Goal: Check status: Check status

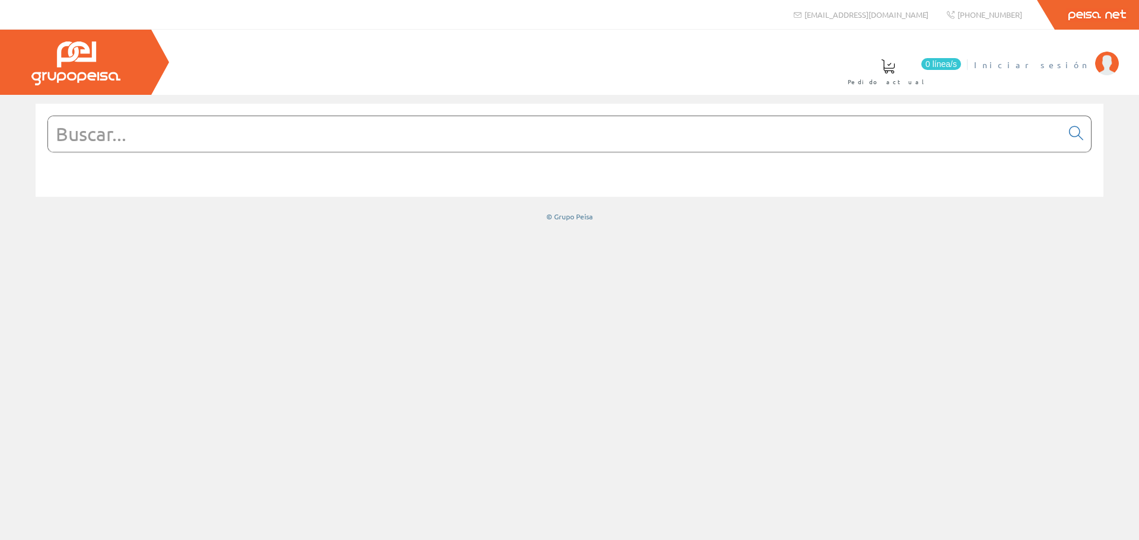
click at [1078, 67] on span "Iniciar sesión" at bounding box center [1031, 65] width 115 height 12
click at [1067, 59] on span "PROINELEC S.L." at bounding box center [1029, 65] width 120 height 12
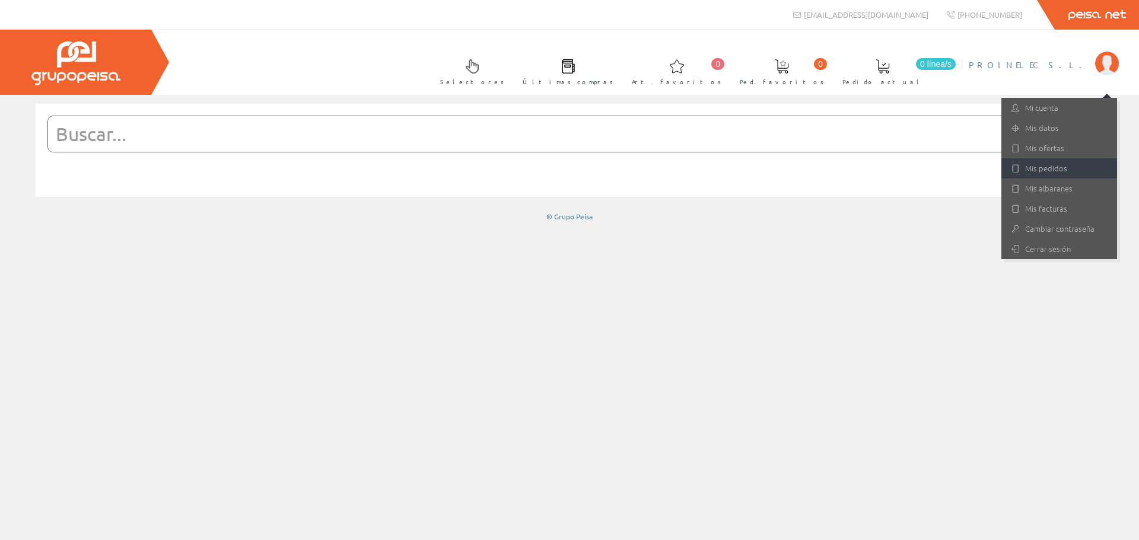
click at [1050, 165] on link "Mis pedidos" at bounding box center [1059, 168] width 116 height 20
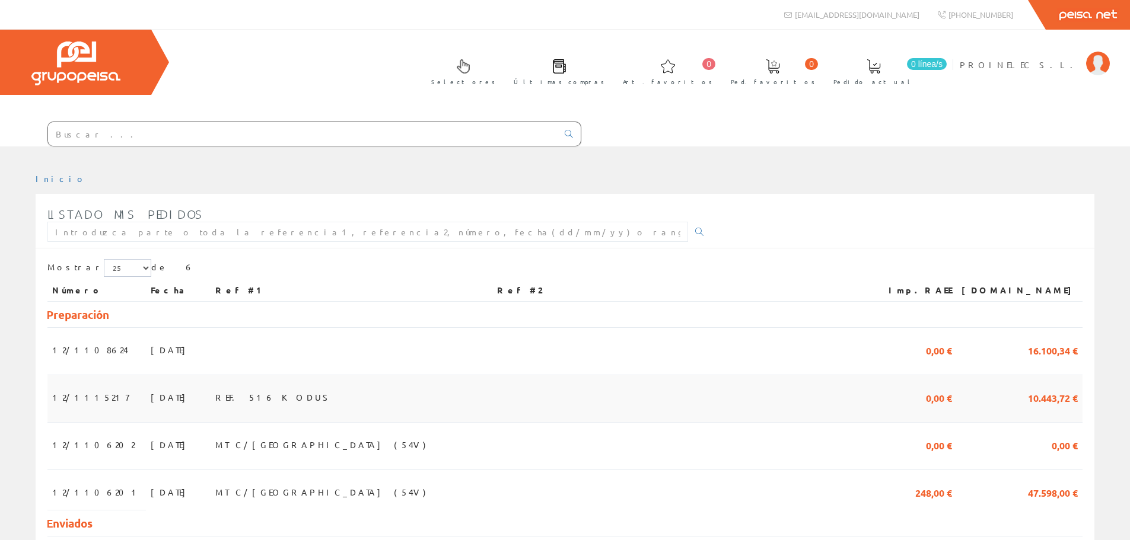
click at [151, 397] on span "[DATE]" at bounding box center [171, 397] width 41 height 20
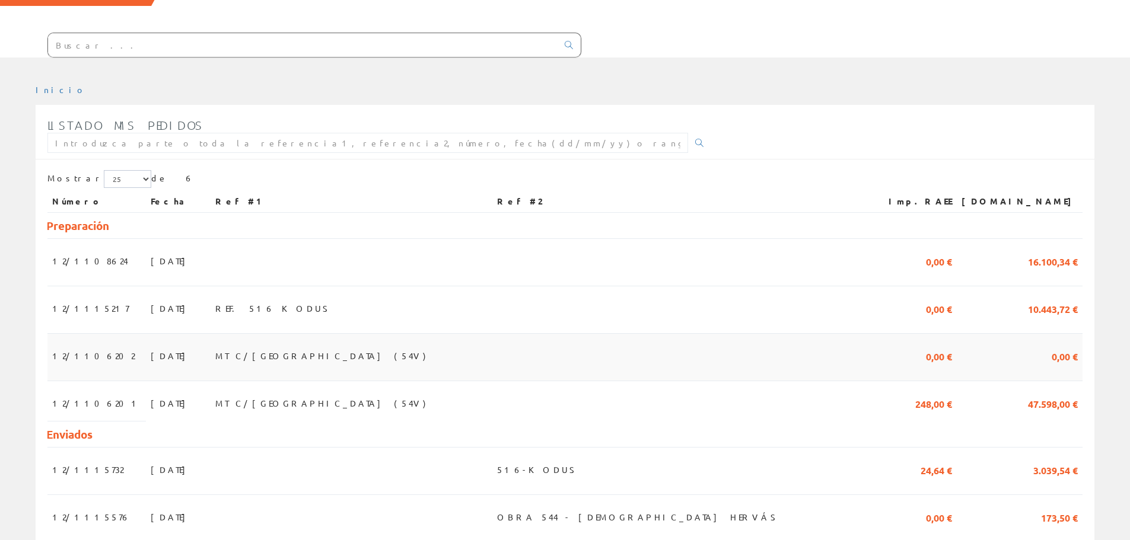
scroll to position [119, 0]
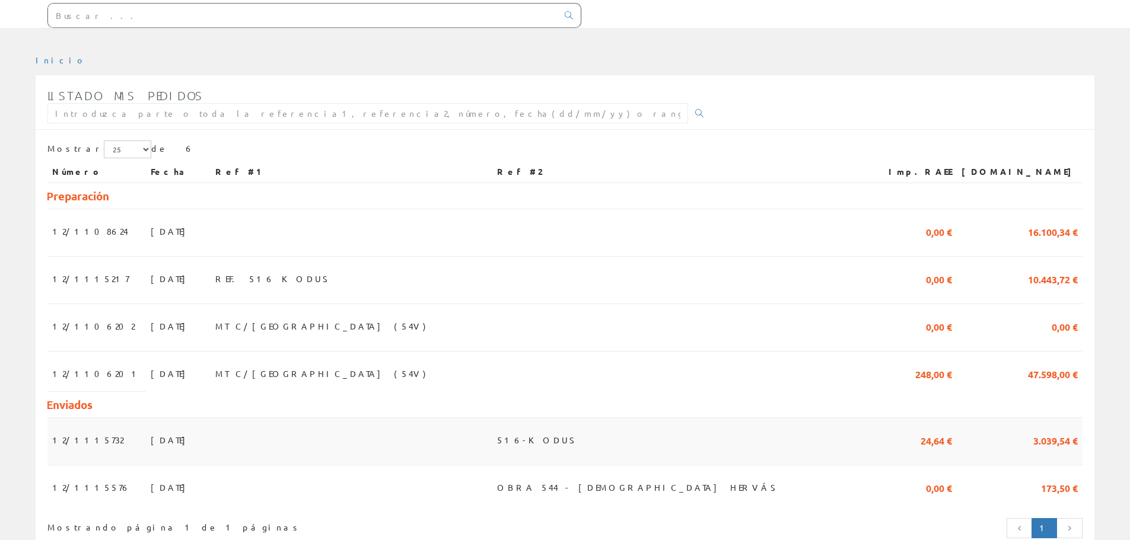
click at [158, 442] on span "29/07/2025" at bounding box center [171, 440] width 41 height 20
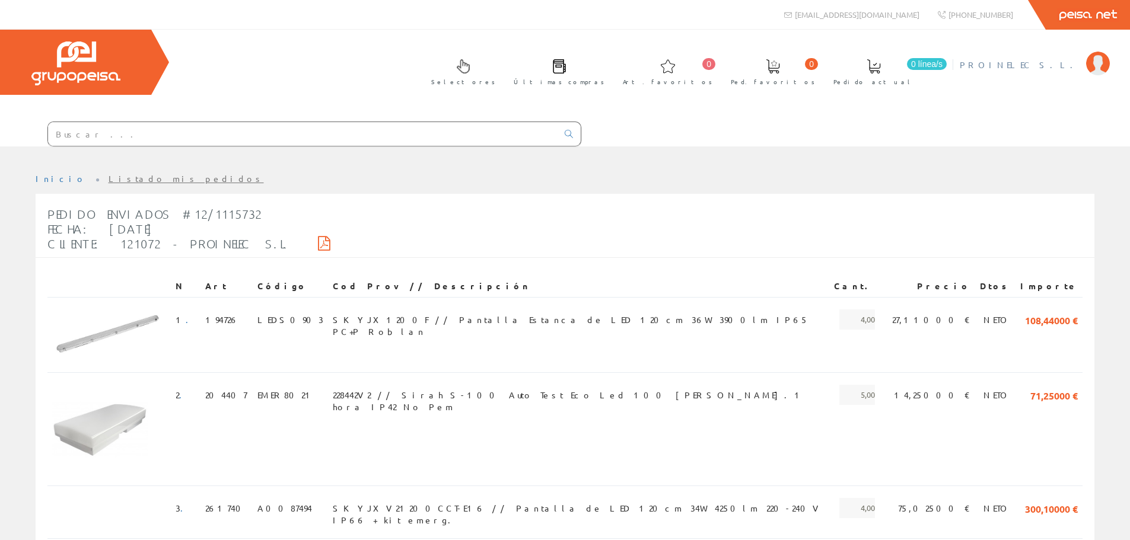
click at [1080, 63] on span "PROINELEC S.L." at bounding box center [1020, 65] width 120 height 12
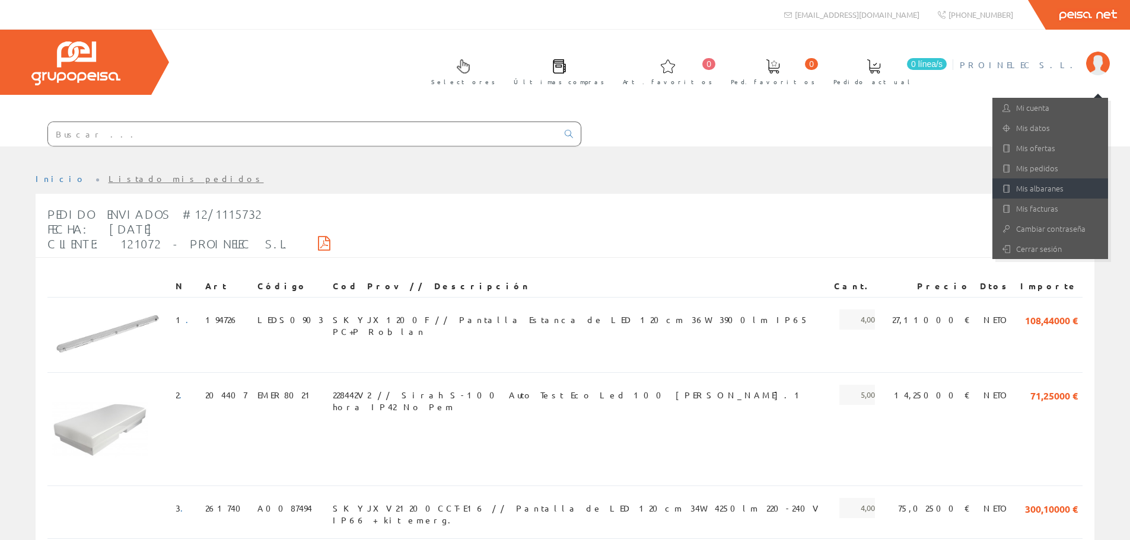
click at [1060, 190] on link "Mis albaranes" at bounding box center [1051, 189] width 116 height 20
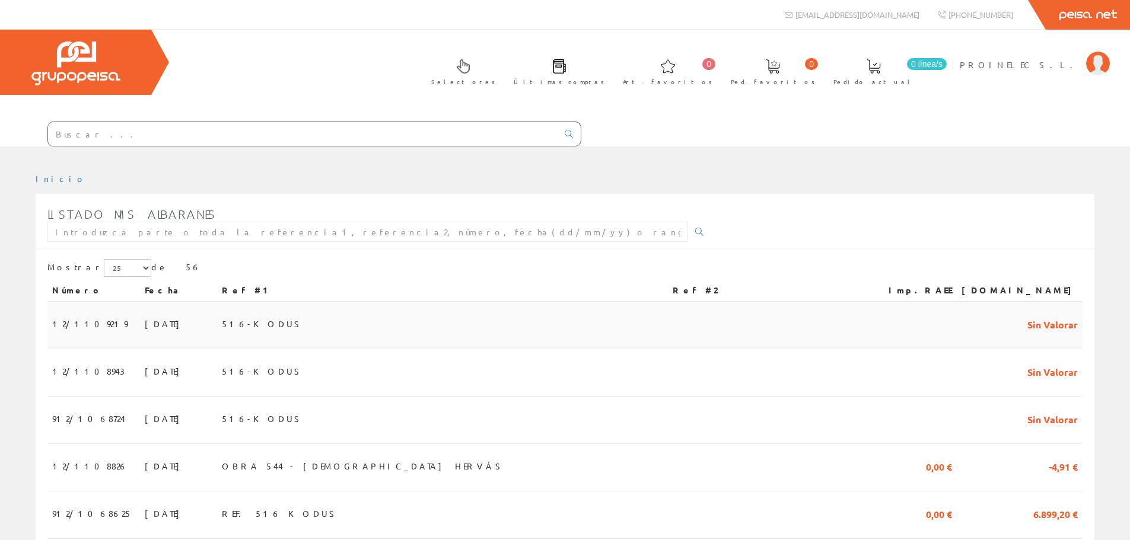
click at [145, 328] on span "[DATE]" at bounding box center [165, 324] width 41 height 20
